Goal: Task Accomplishment & Management: Manage account settings

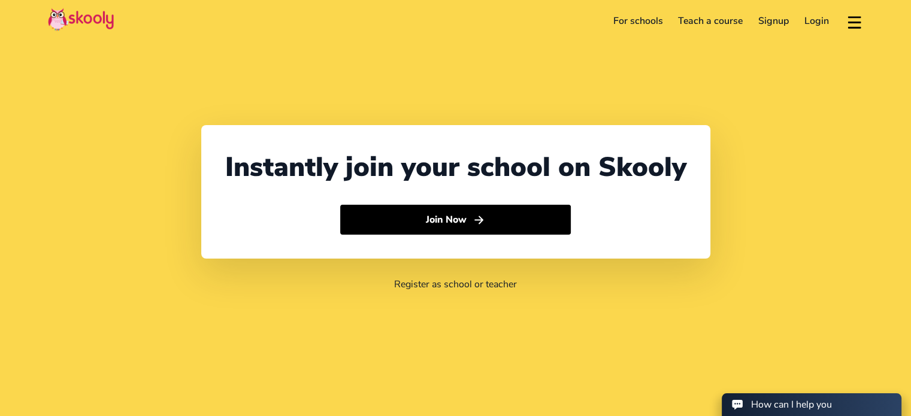
select select "27"
select select "[GEOGRAPHIC_DATA]"
select select "[GEOGRAPHIC_DATA]/[GEOGRAPHIC_DATA]"
click at [810, 16] on link "Login" at bounding box center [817, 20] width 40 height 19
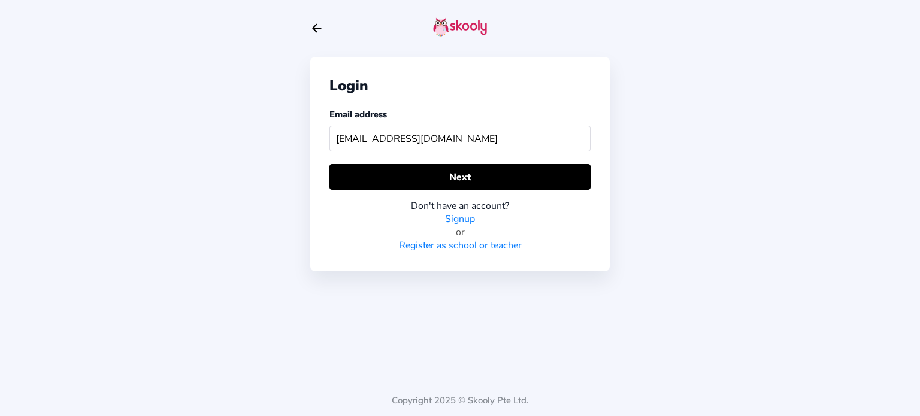
click at [427, 140] on input "[EMAIL_ADDRESS][DOMAIN_NAME]" at bounding box center [460, 139] width 261 height 26
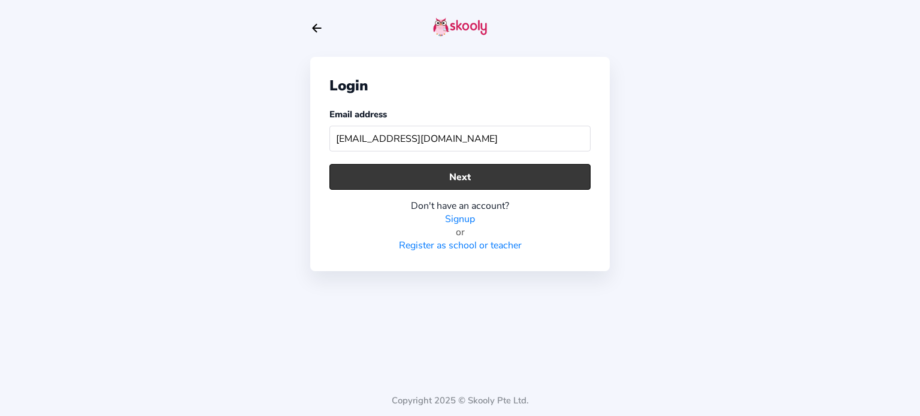
type input "[EMAIL_ADDRESS][DOMAIN_NAME]"
click at [465, 171] on button "Next" at bounding box center [460, 177] width 261 height 26
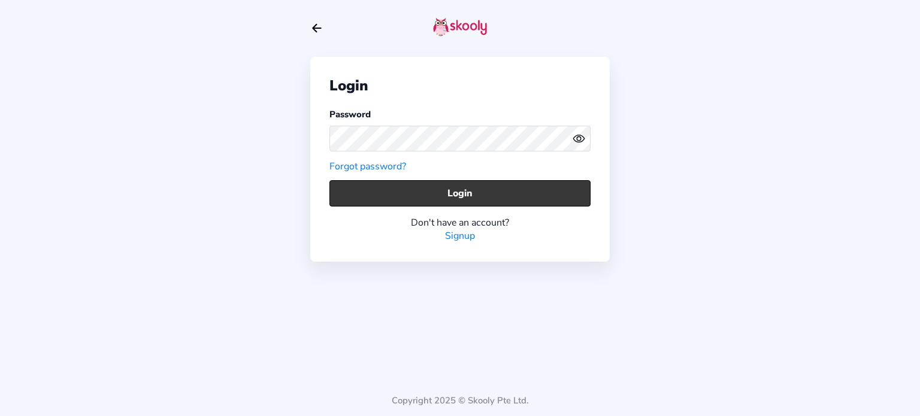
click at [463, 193] on button "Login" at bounding box center [460, 193] width 261 height 26
